Goal: Find specific page/section

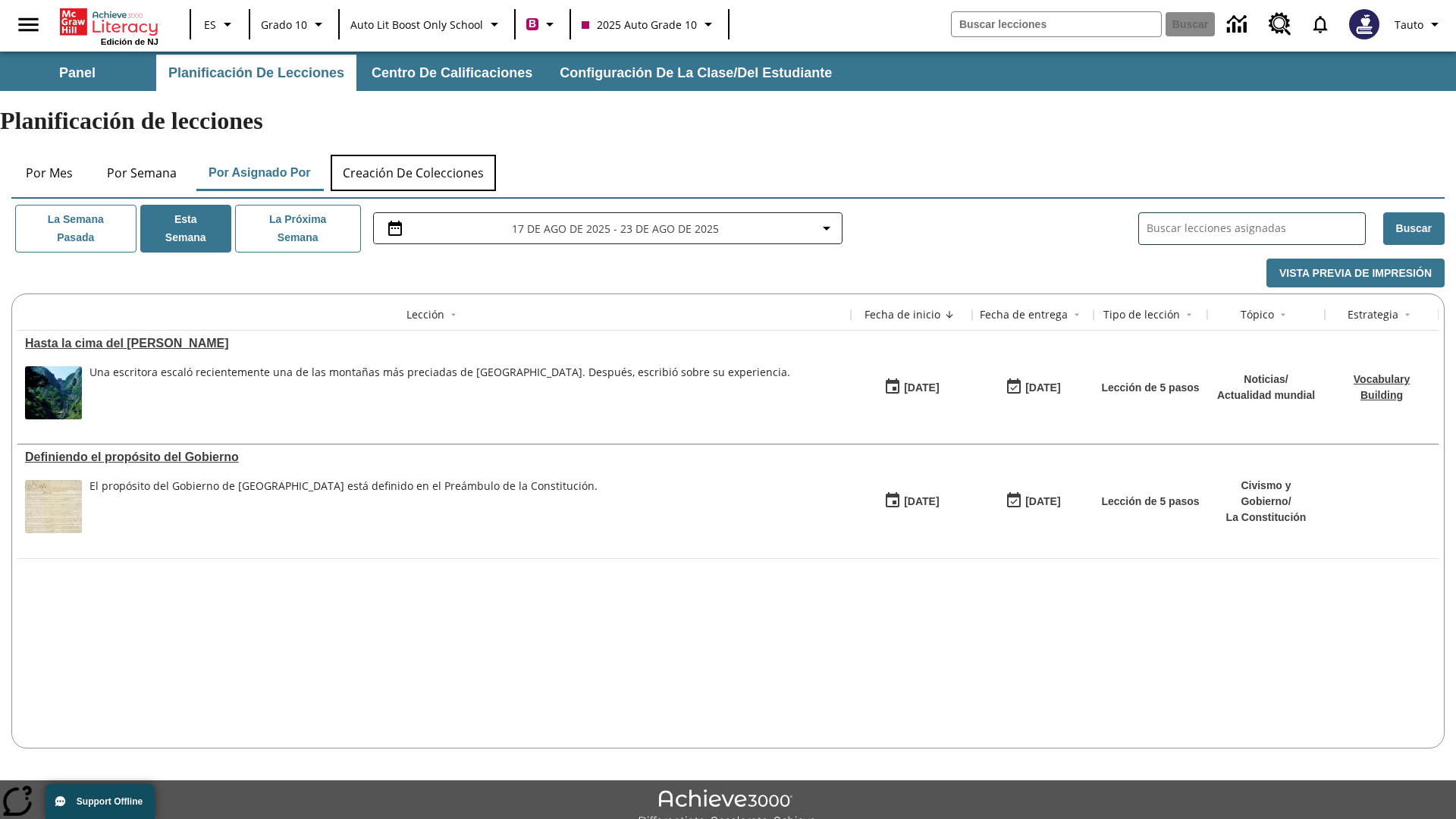
click at [414, 154] on button "Creación de colecciones" at bounding box center [413, 172] width 165 height 36
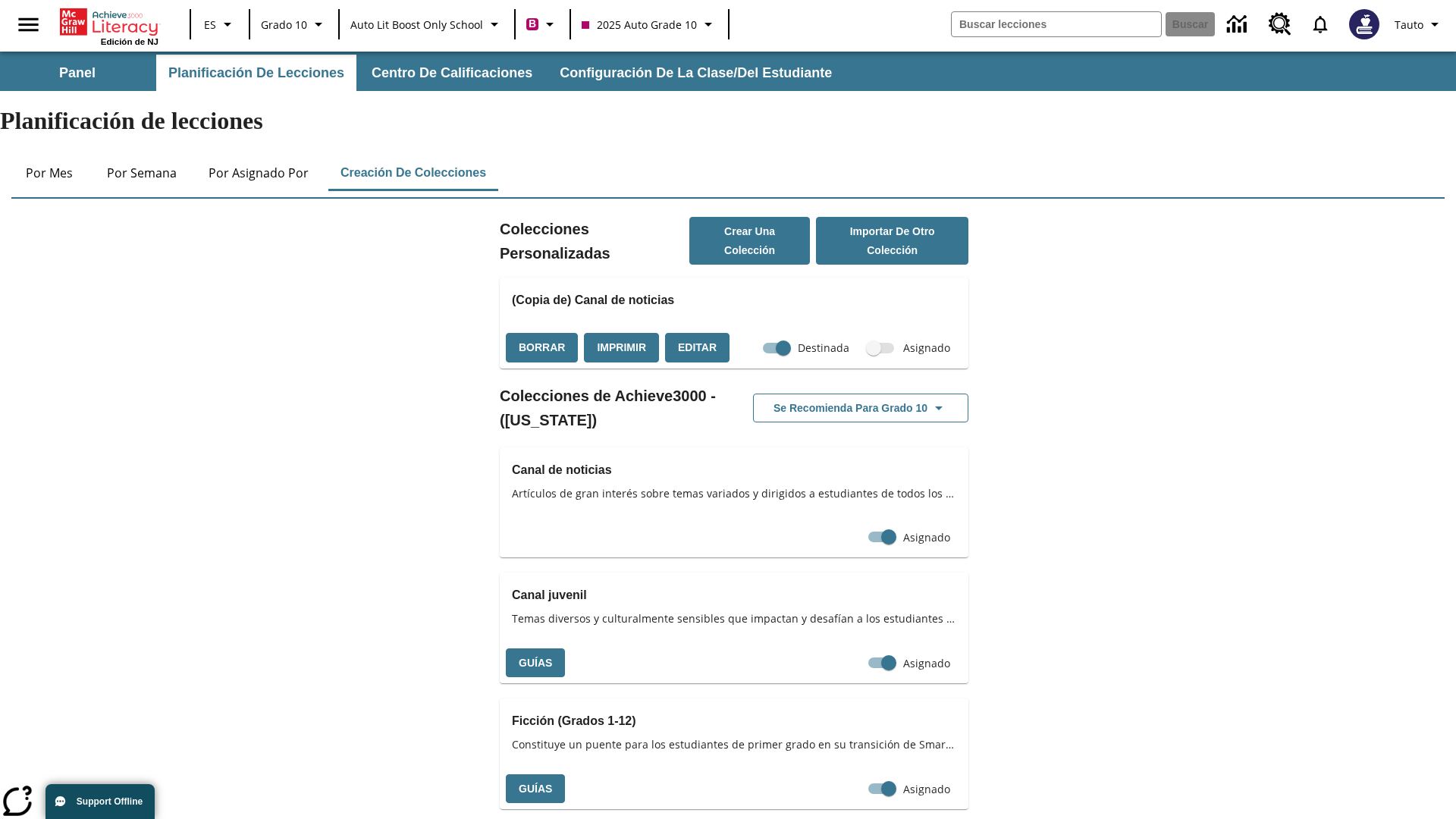
checkbox input "true"
